Goal: Navigation & Orientation: Find specific page/section

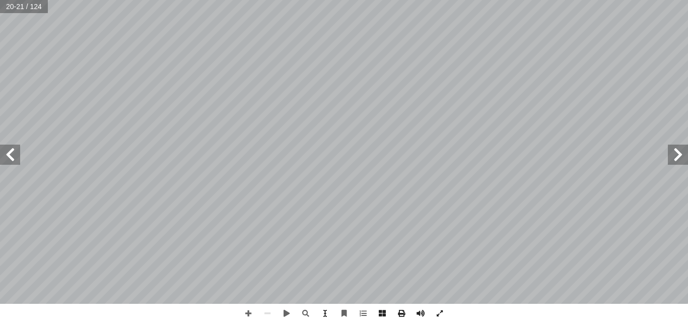
click at [14, 157] on span at bounding box center [10, 155] width 20 height 20
click at [250, 314] on span at bounding box center [248, 313] width 19 height 19
click at [244, 309] on span at bounding box center [248, 313] width 19 height 19
click at [9, 164] on span at bounding box center [10, 155] width 20 height 20
click at [245, 314] on span at bounding box center [248, 313] width 19 height 19
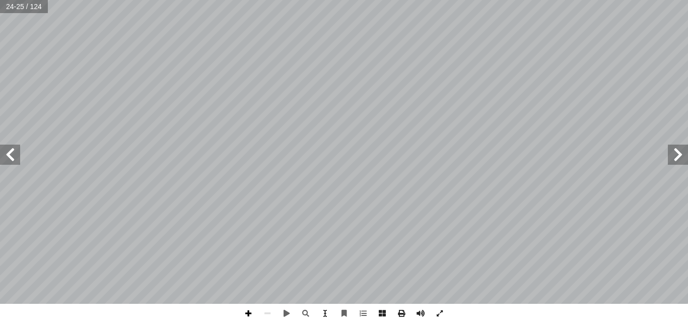
click at [249, 315] on span at bounding box center [248, 313] width 19 height 19
click at [467, 279] on div "20 -6 جابتك. إ ا ر ّ م زيت؟ فس أ ا ما نواتج التفاعل؟ ما الجزيء الناتج دهن -7 تم…" at bounding box center [344, 161] width 688 height 323
click at [248, 315] on span at bounding box center [248, 313] width 19 height 19
click at [414, 92] on html "الصفحة الرئيسية الصف الأول الصف الثاني الصف الثالث الصف الرابع الصف الخامس الصف…" at bounding box center [344, 46] width 688 height 92
click at [350, 92] on html "الصفحة الرئيسية الصف الأول الصف الثاني الصف الثالث الصف الرابع الصف الخامس الصف…" at bounding box center [344, 46] width 688 height 92
